Goal: Go to known website: Access a specific website the user already knows

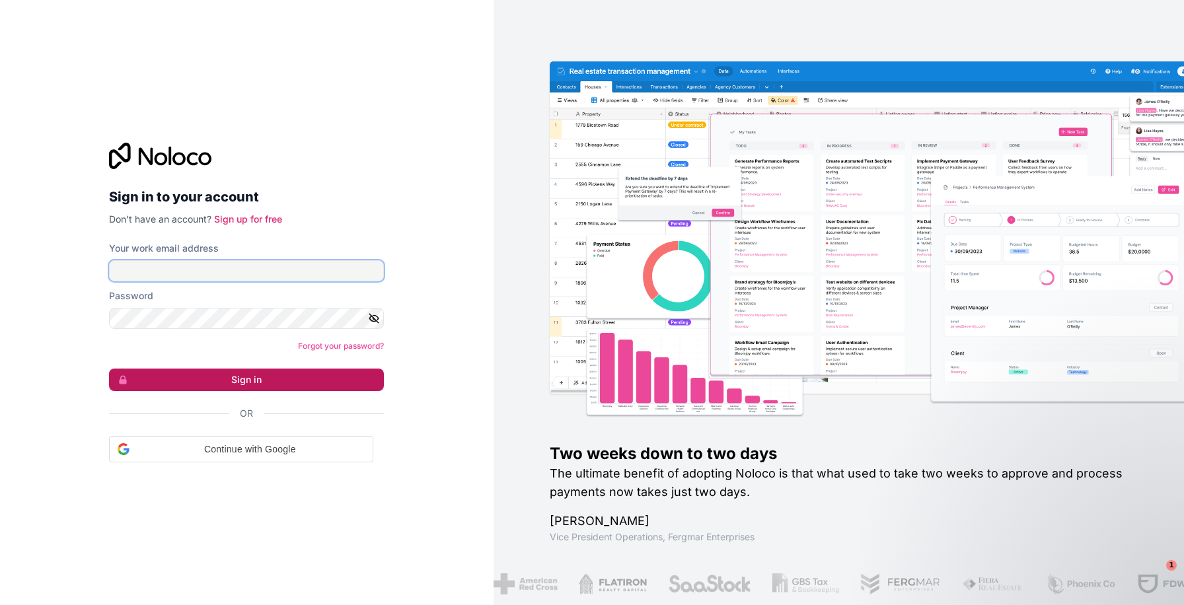
type input "**********"
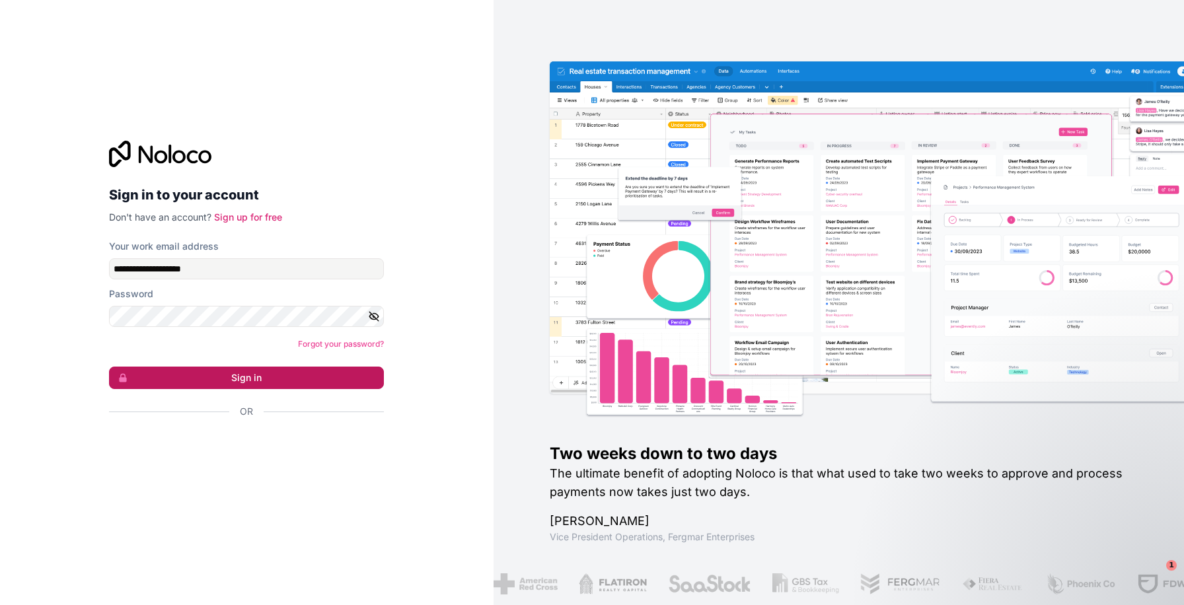
click at [169, 383] on button "Sign in" at bounding box center [246, 378] width 275 height 22
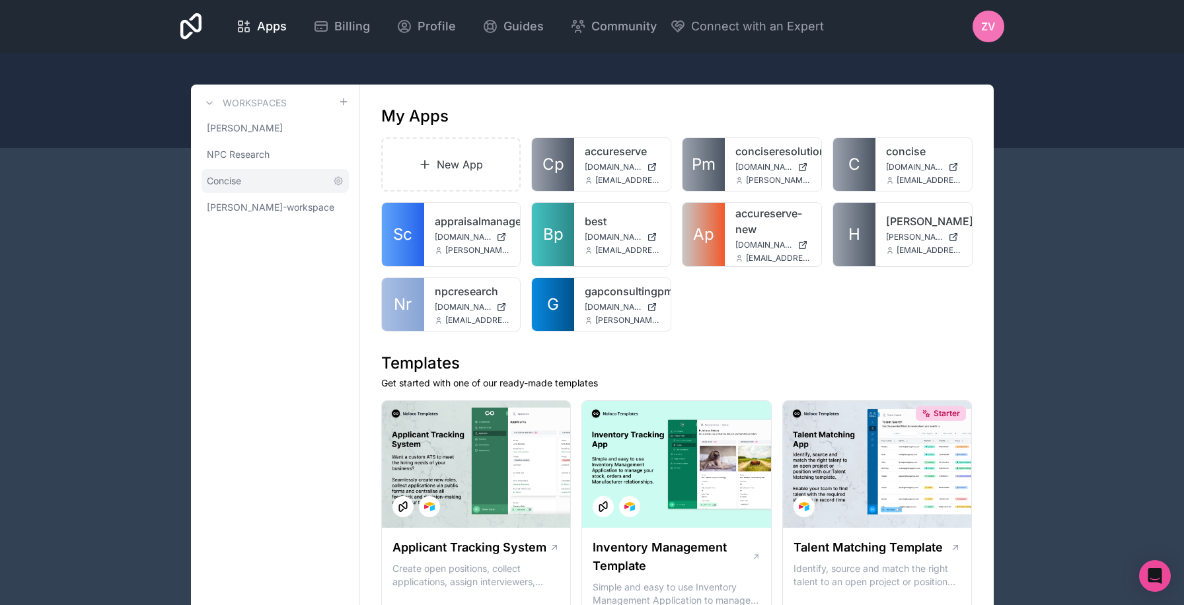
click at [239, 186] on span "Concise" at bounding box center [224, 180] width 34 height 13
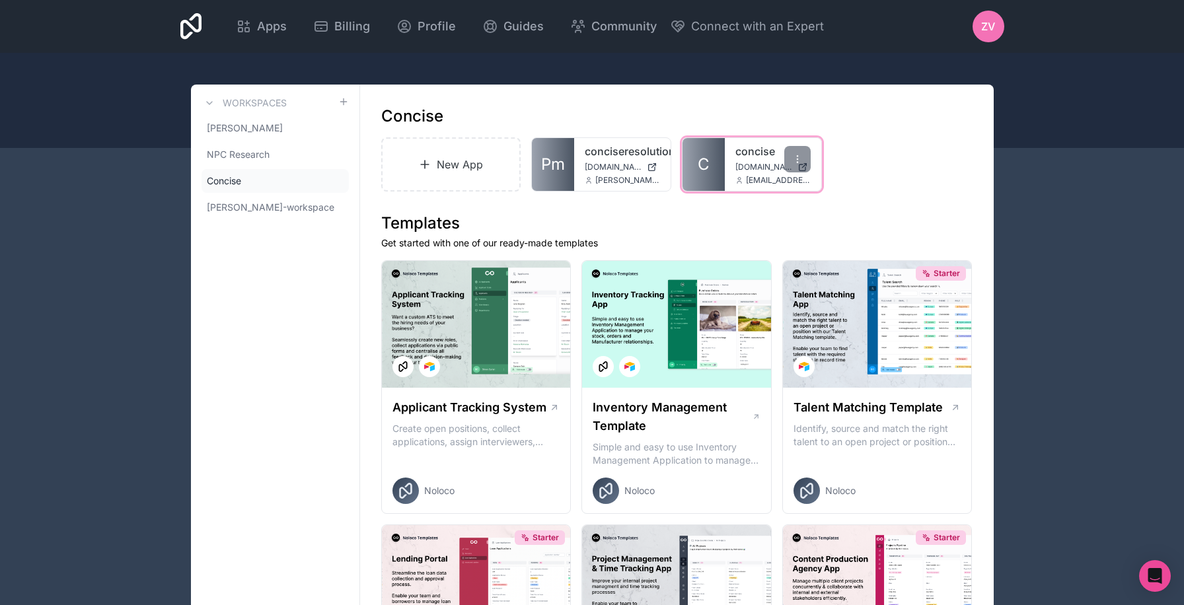
click at [730, 163] on div "concise [DOMAIN_NAME] [EMAIL_ADDRESS][DOMAIN_NAME]" at bounding box center [773, 164] width 96 height 53
click at [728, 174] on div "concise [DOMAIN_NAME] [EMAIL_ADDRESS][DOMAIN_NAME]" at bounding box center [773, 164] width 96 height 53
click at [711, 165] on link "C" at bounding box center [704, 164] width 42 height 53
